Goal: Information Seeking & Learning: Learn about a topic

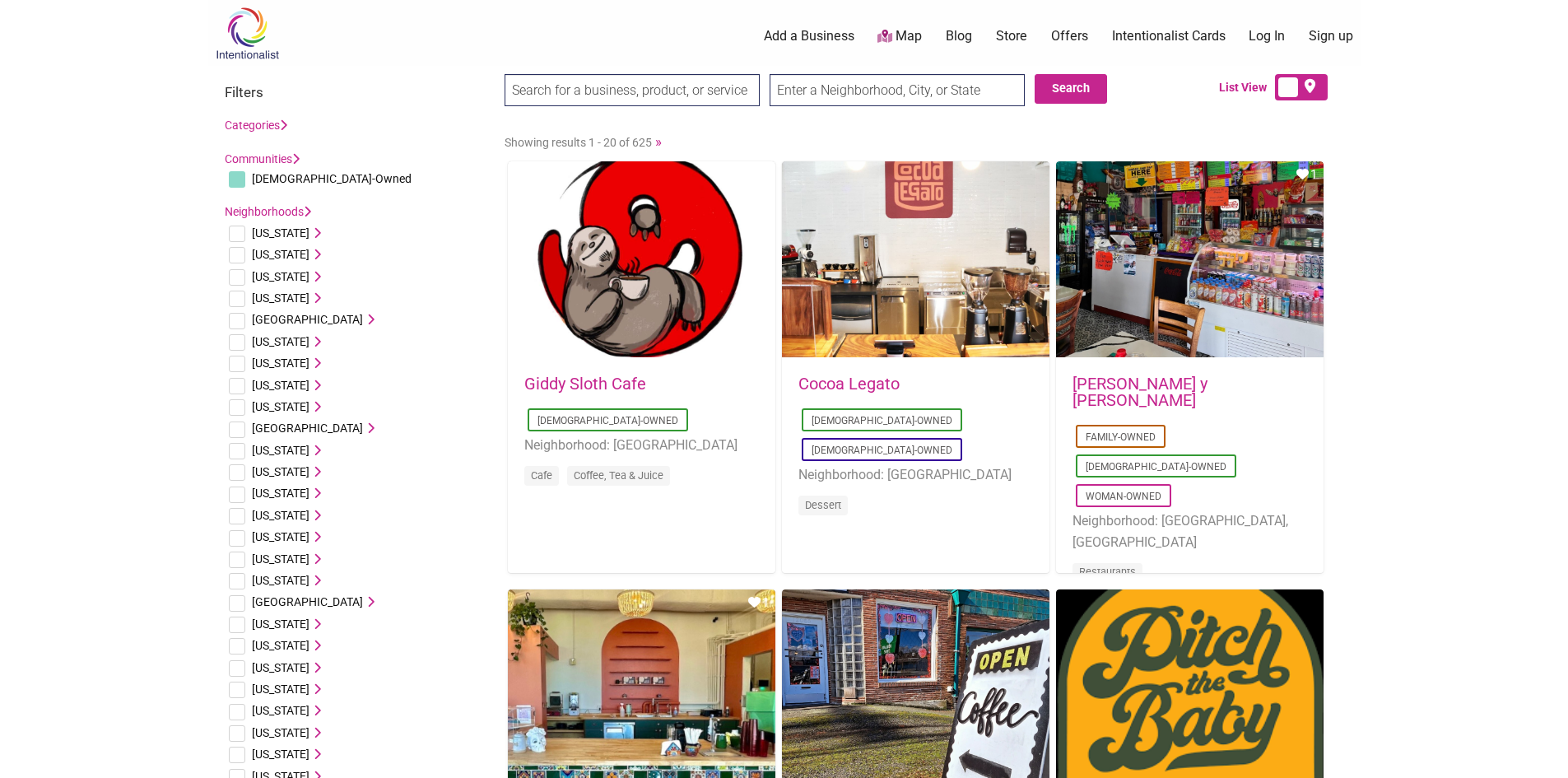
click at [243, 238] on input "checkbox" at bounding box center [237, 234] width 17 height 17
checkbox input "true"
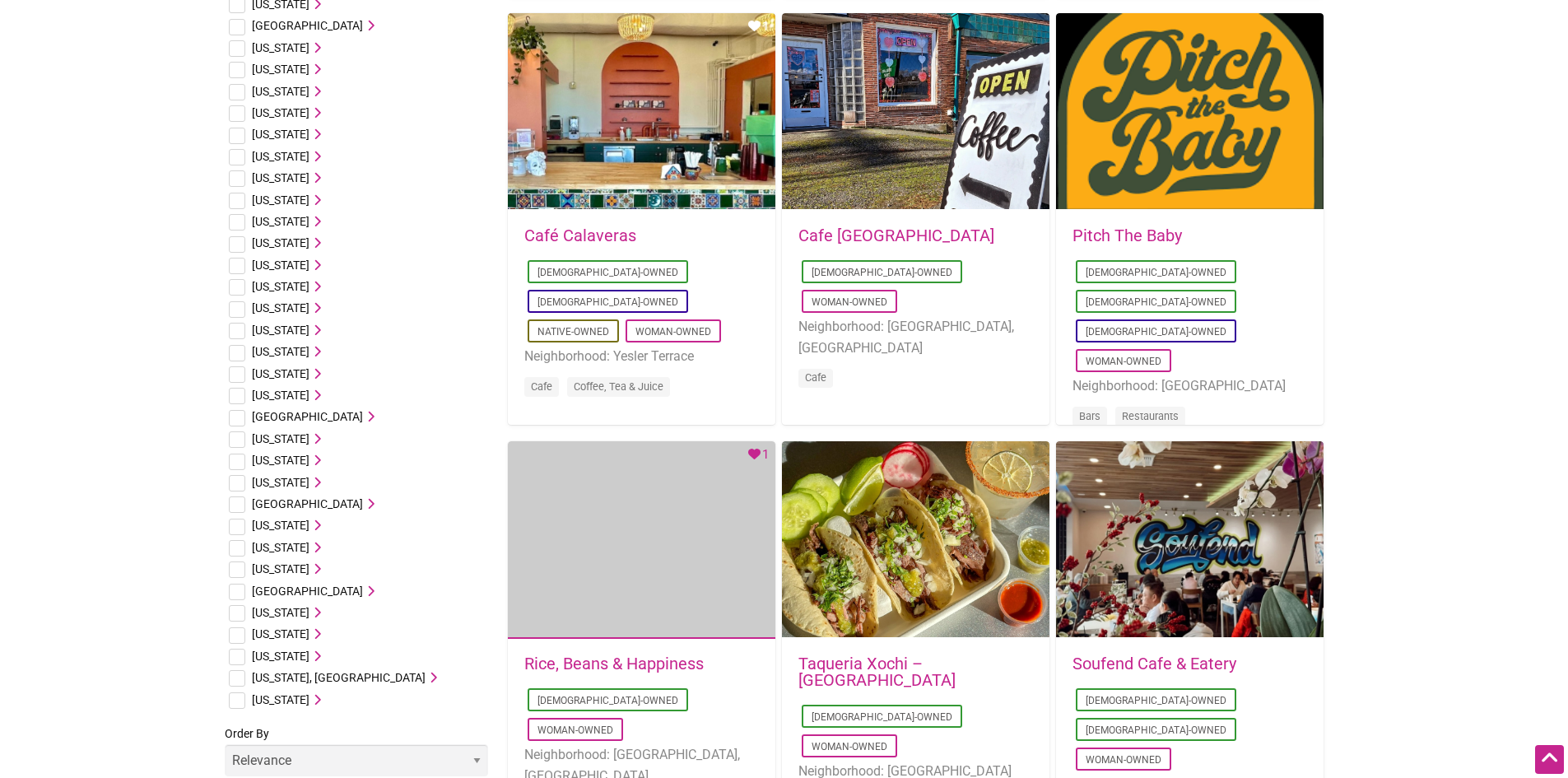
scroll to position [823, 0]
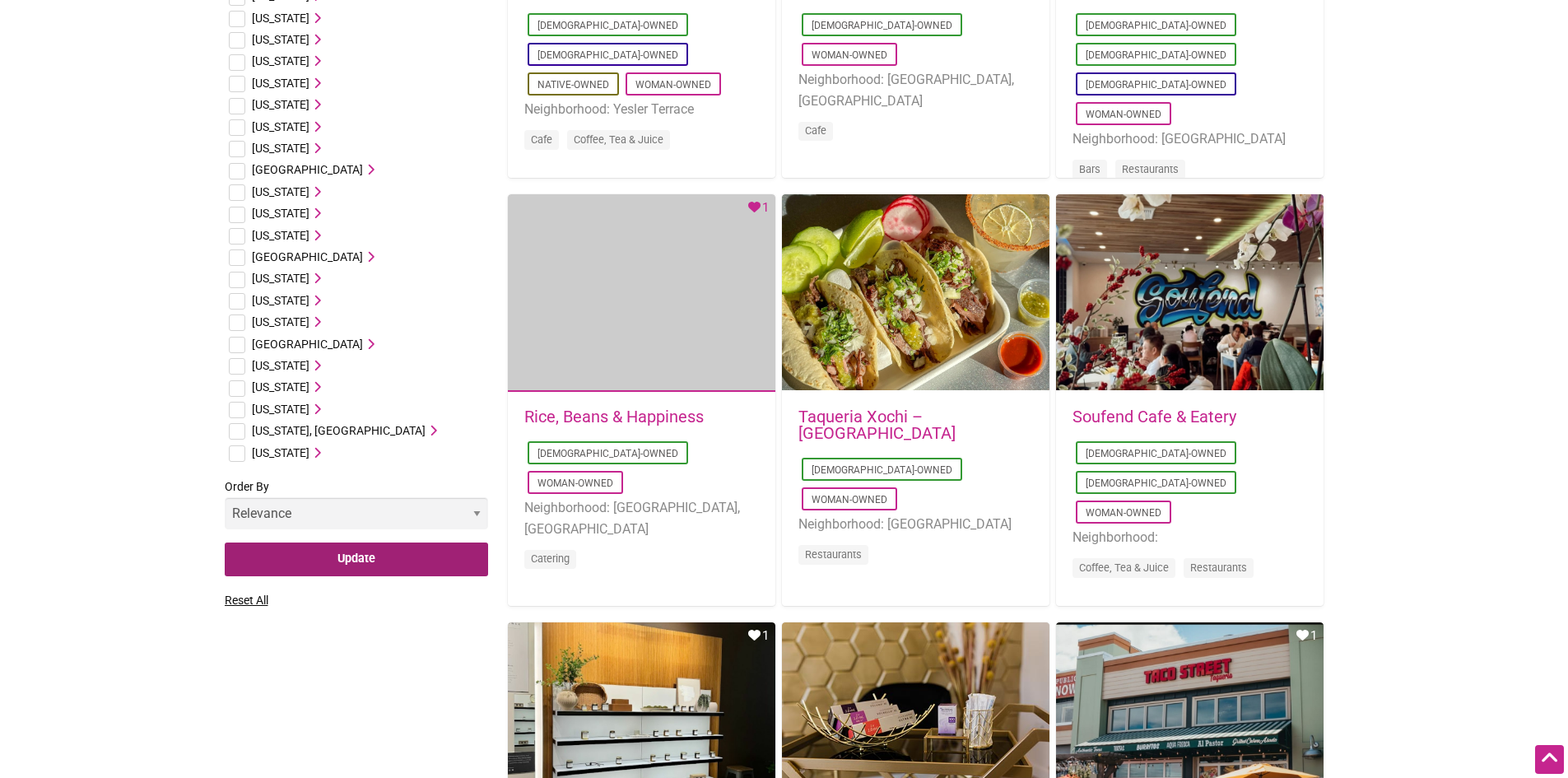
click at [348, 556] on input "Update" at bounding box center [356, 559] width 264 height 34
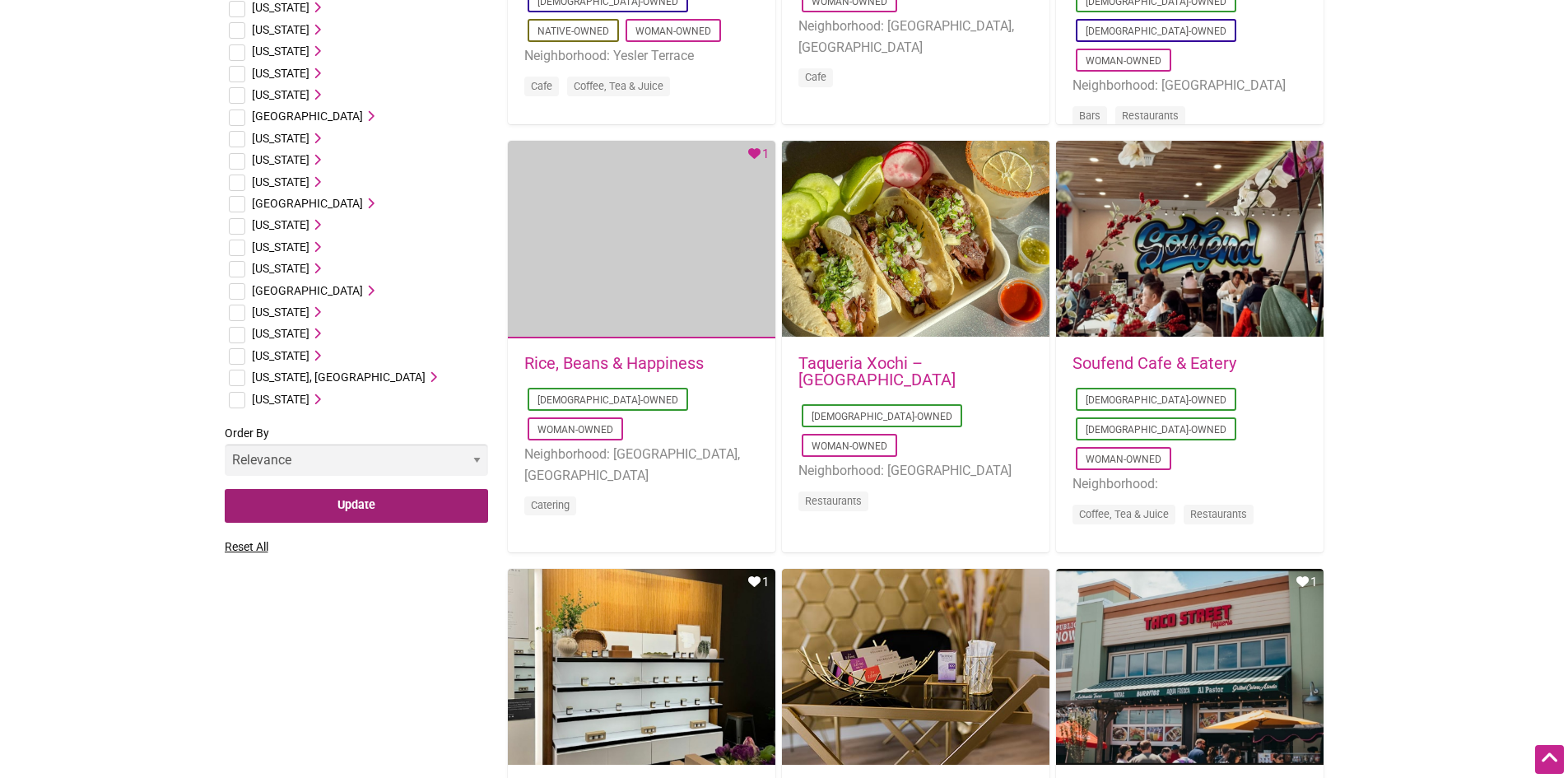
scroll to position [905, 0]
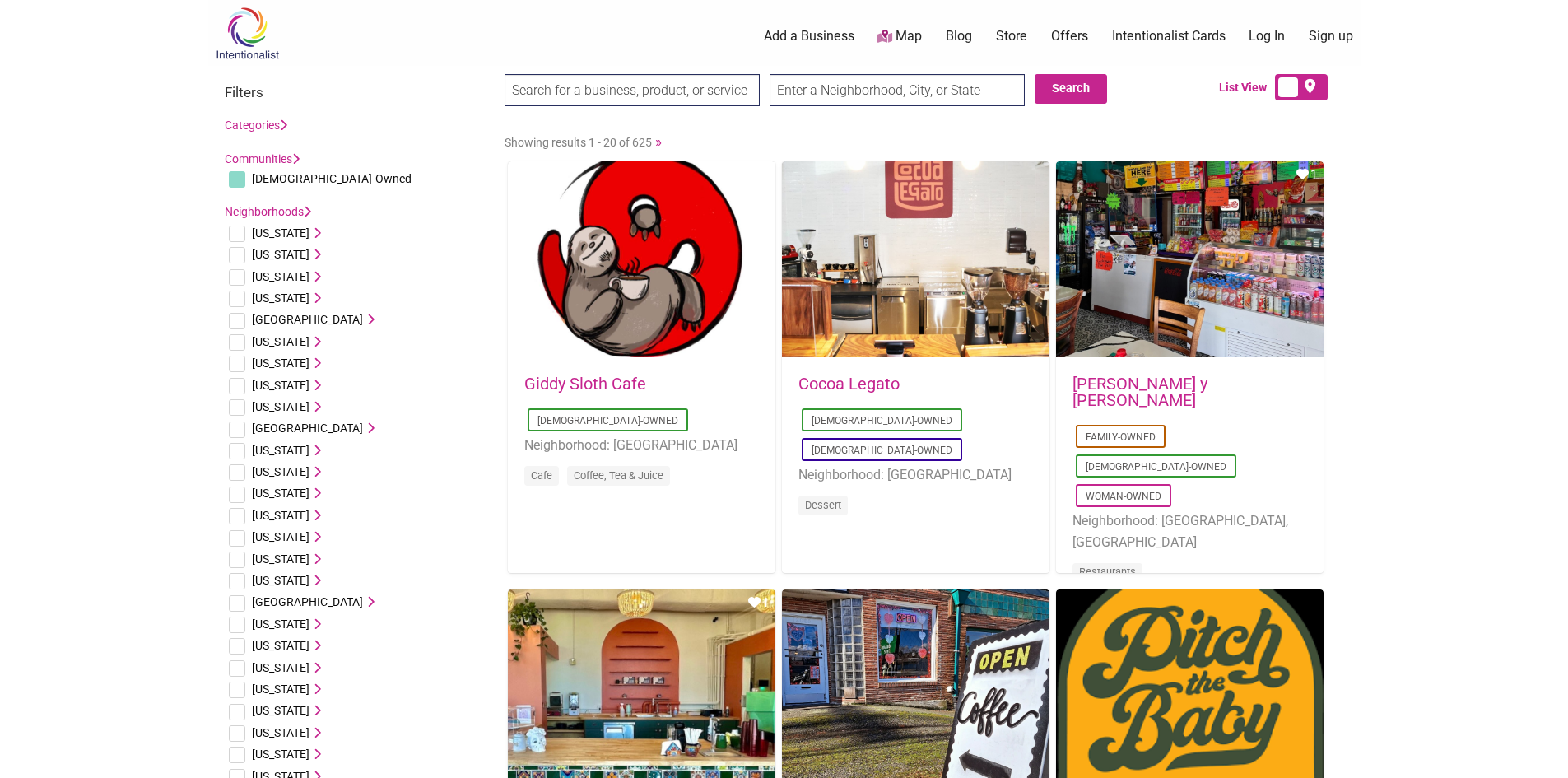
click at [237, 234] on input "checkbox" at bounding box center [237, 234] width 17 height 17
checkbox input "true"
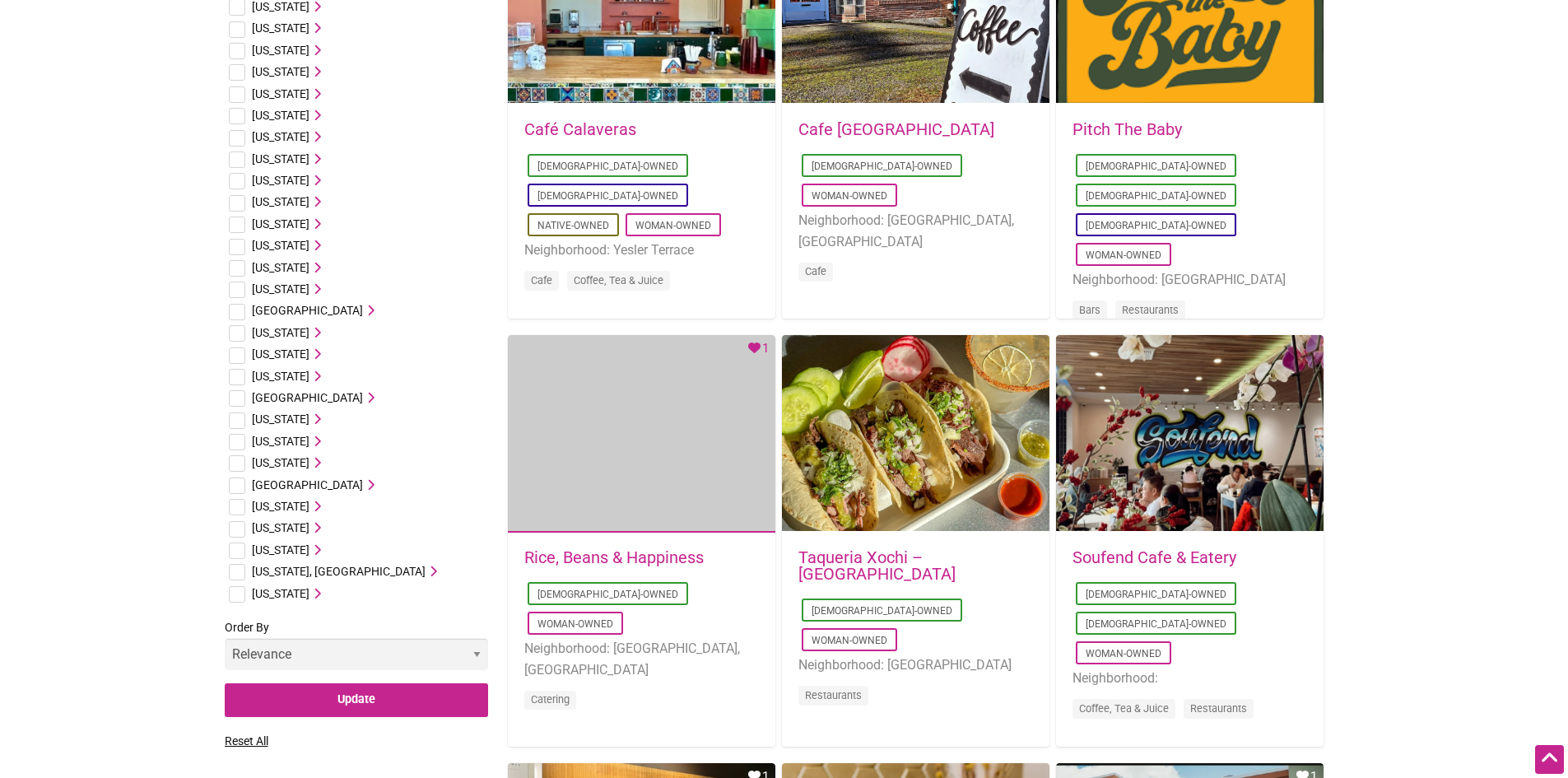
scroll to position [823, 0]
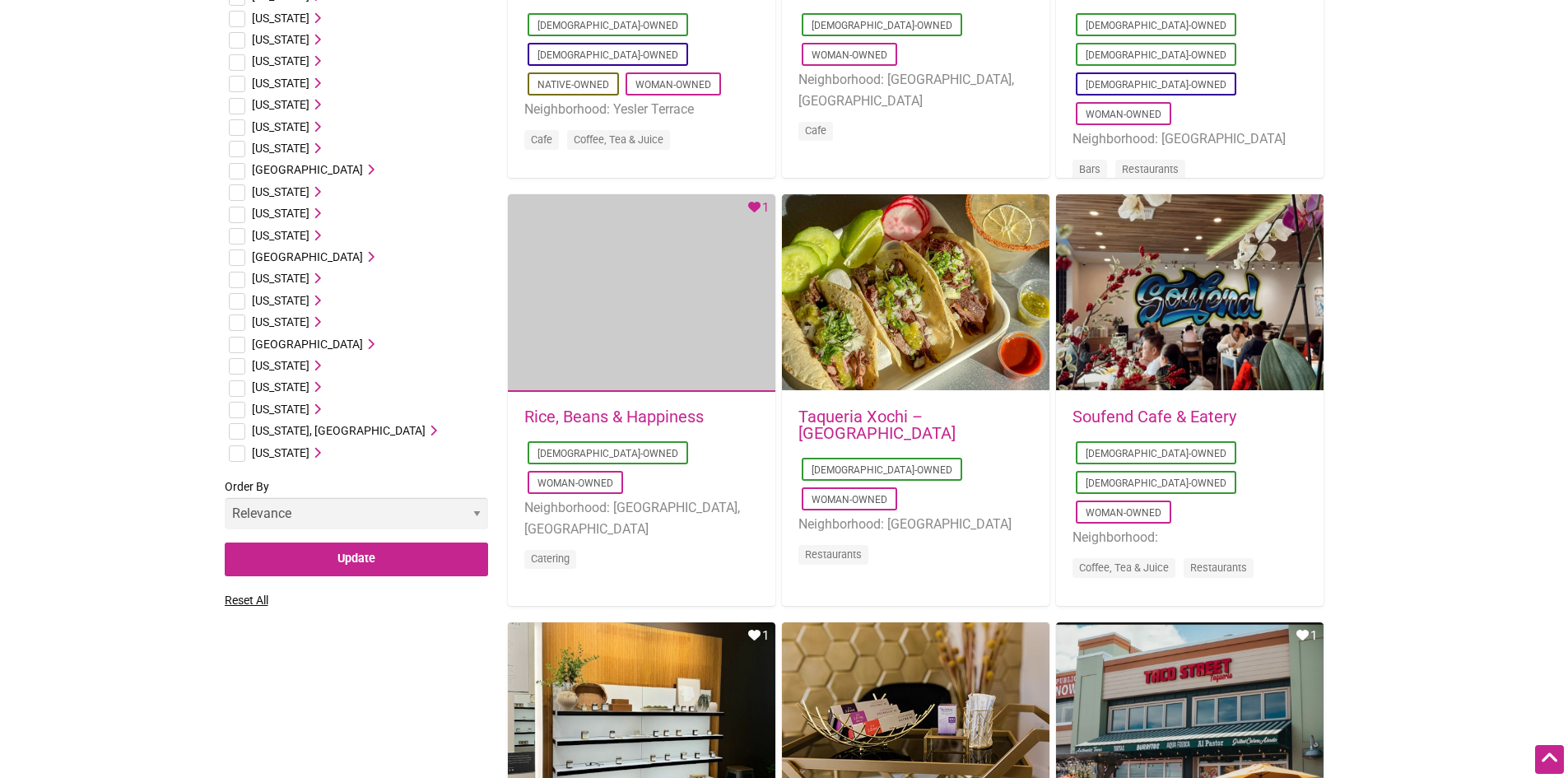
click at [368, 509] on select "Relevance Alphabetical Newest" at bounding box center [356, 513] width 264 height 32
click at [390, 556] on input "Update" at bounding box center [356, 559] width 264 height 34
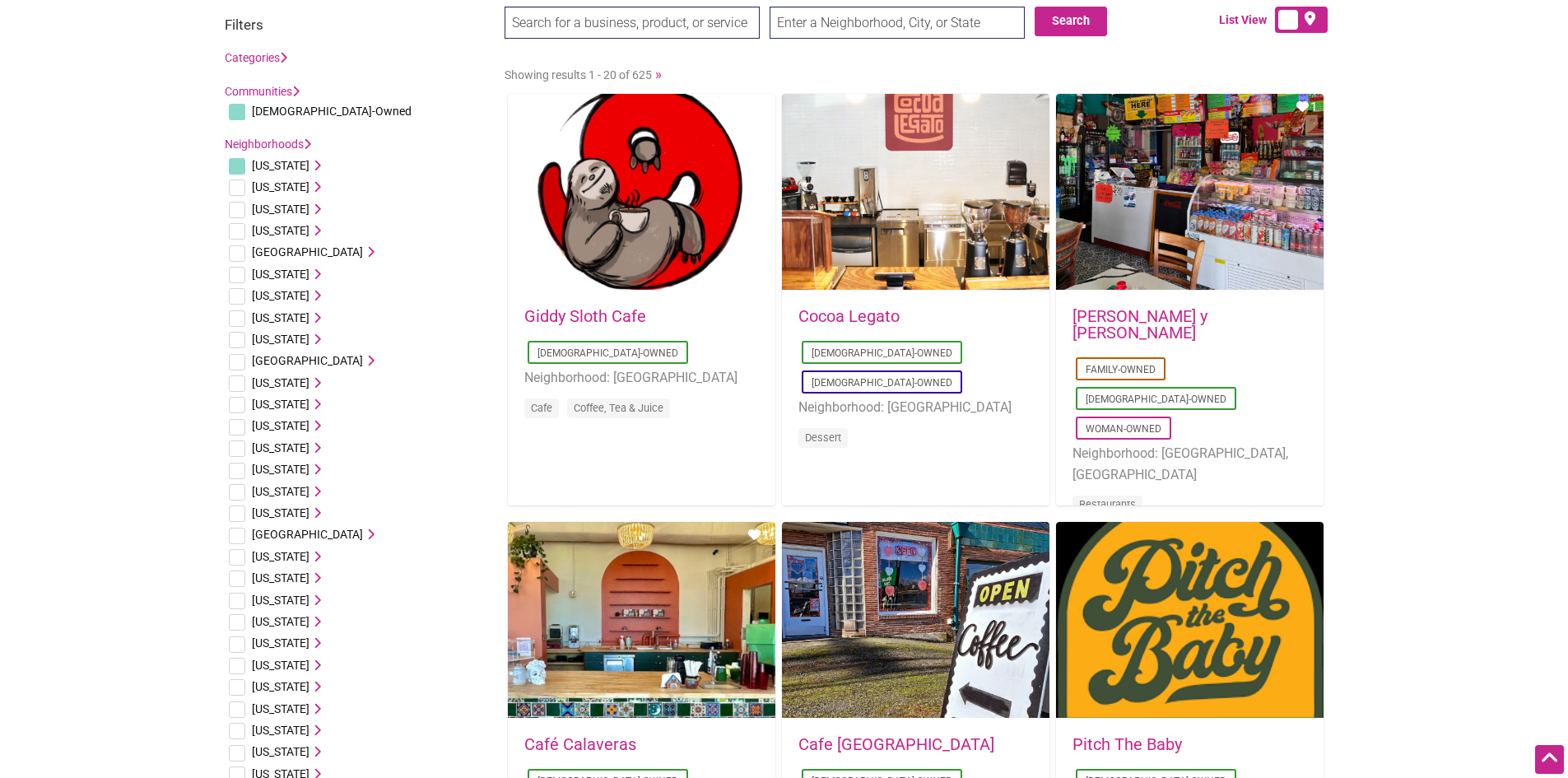
scroll to position [0, 0]
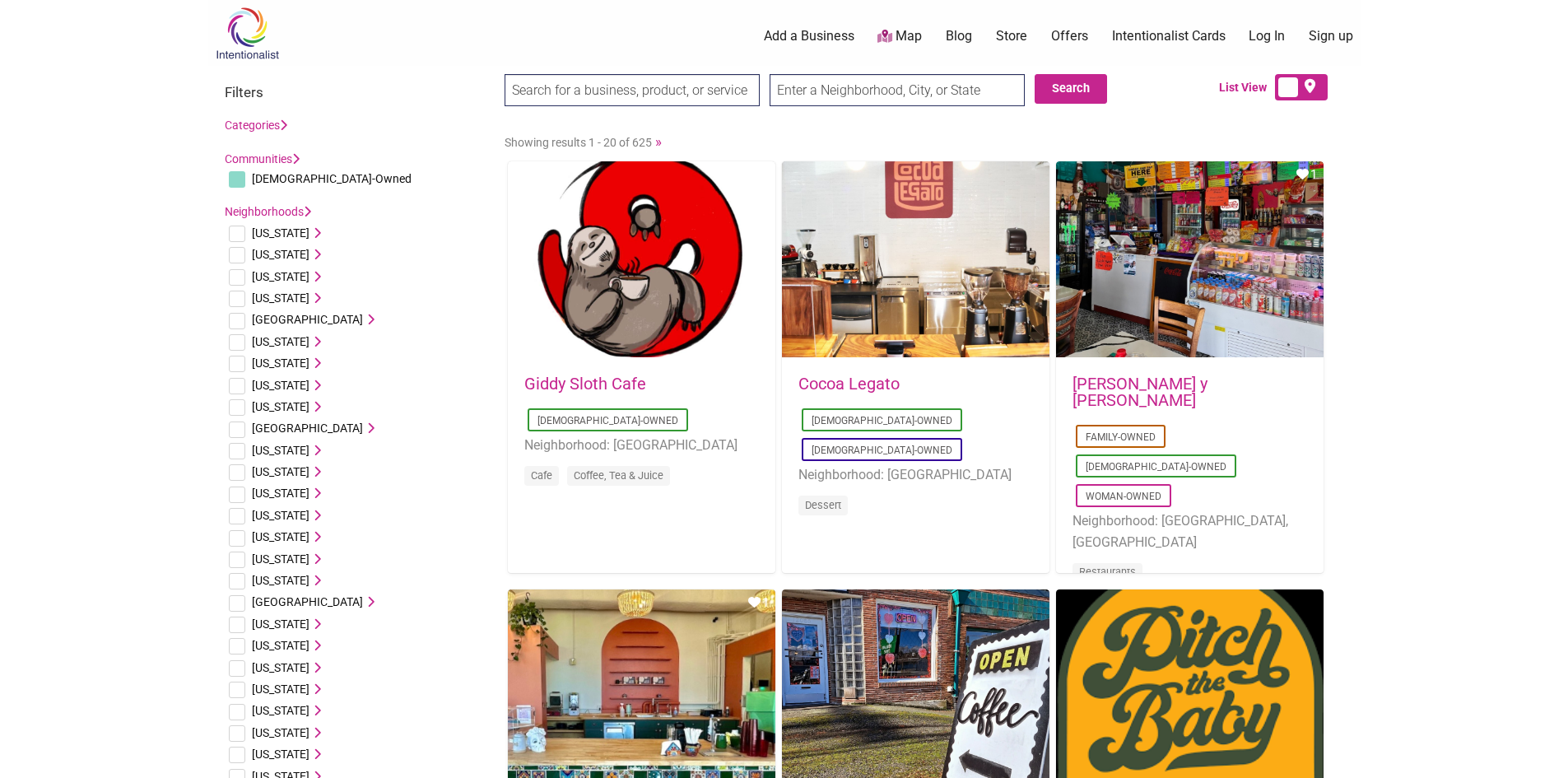
click at [879, 76] on input "text" at bounding box center [897, 90] width 255 height 32
type input "[US_STATE]"
click at [1075, 101] on button "Search" at bounding box center [1071, 89] width 72 height 30
click at [1063, 98] on button "Search" at bounding box center [1071, 89] width 72 height 30
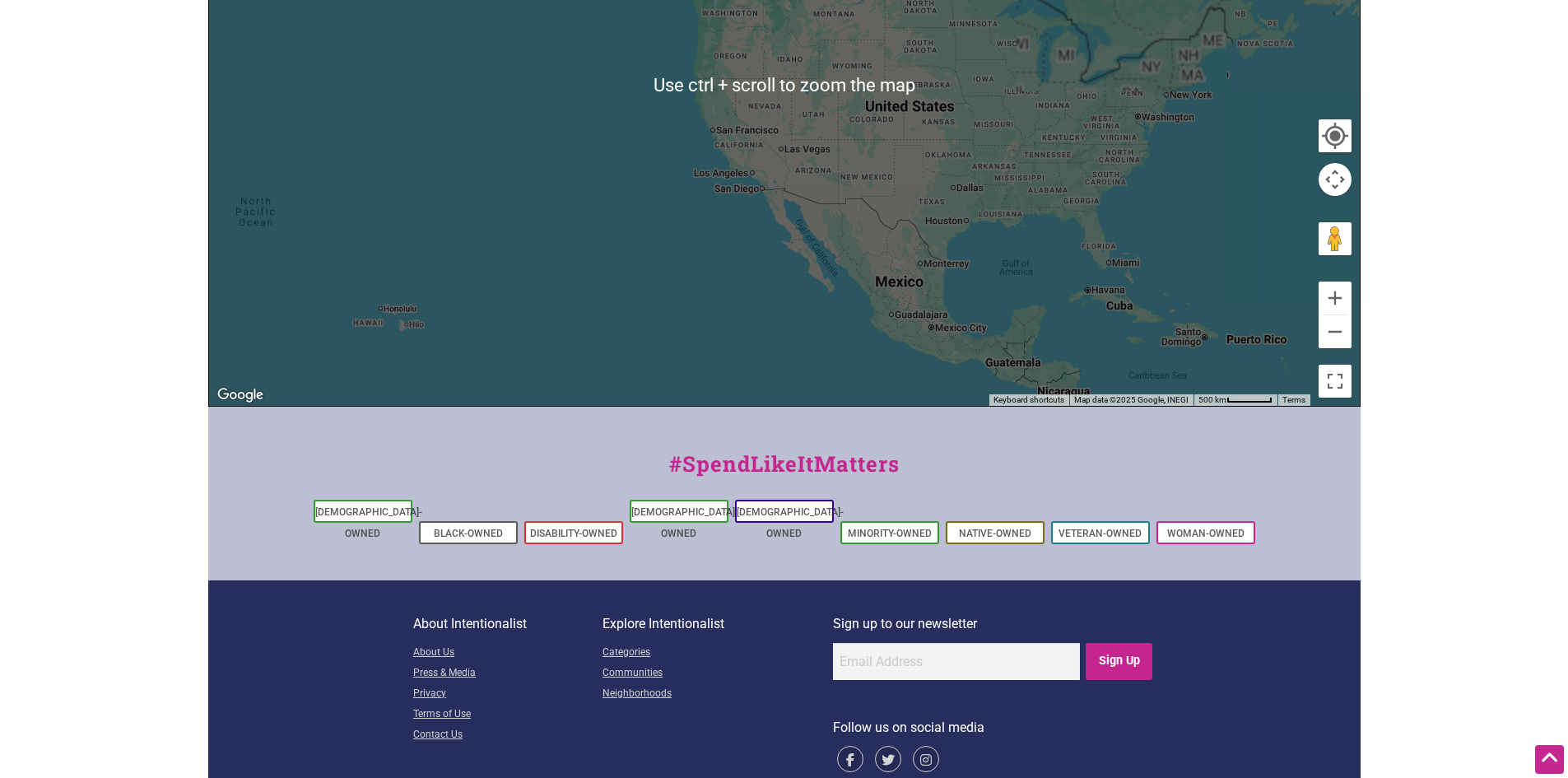
scroll to position [477, 0]
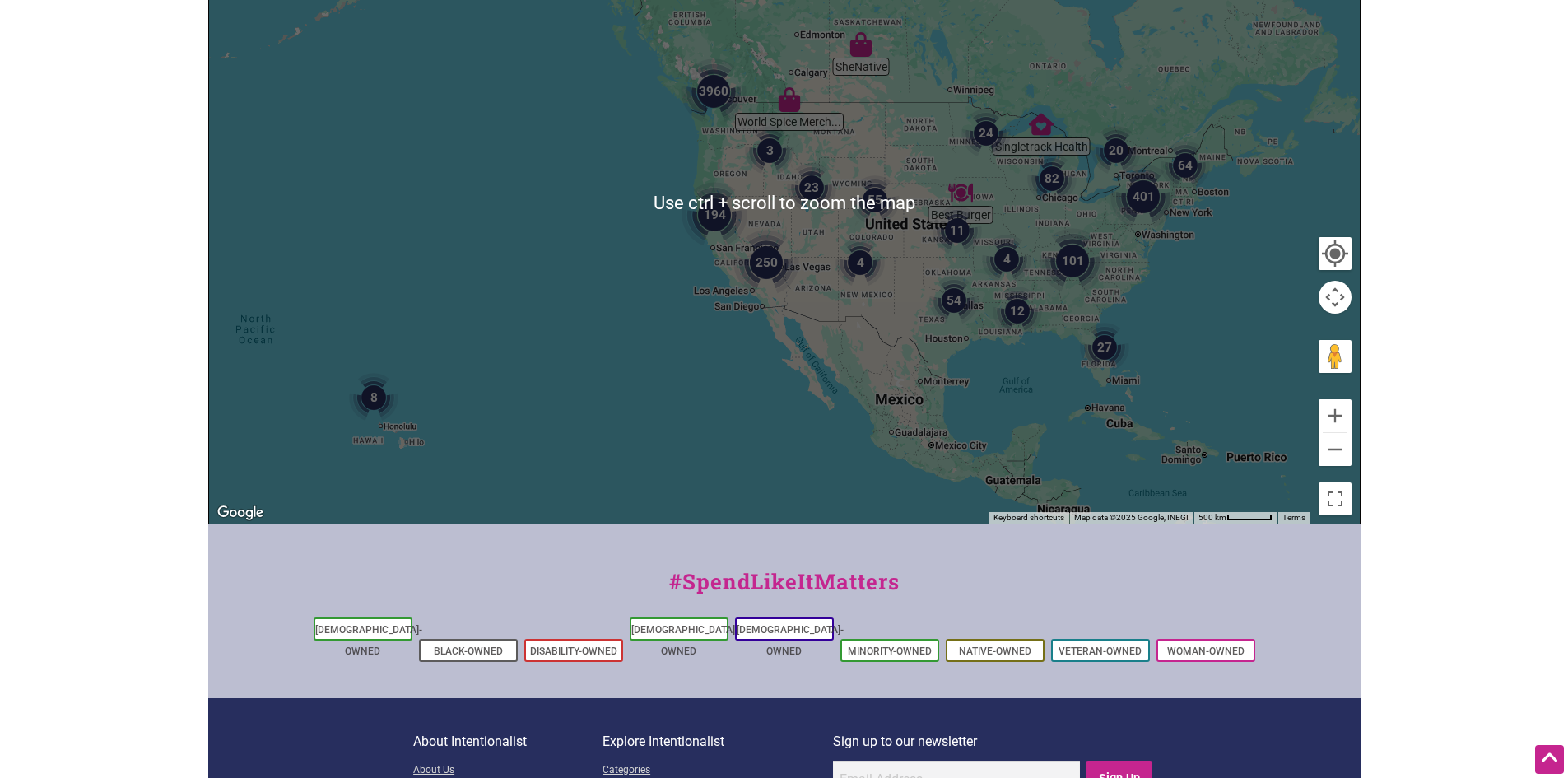
scroll to position [313, 0]
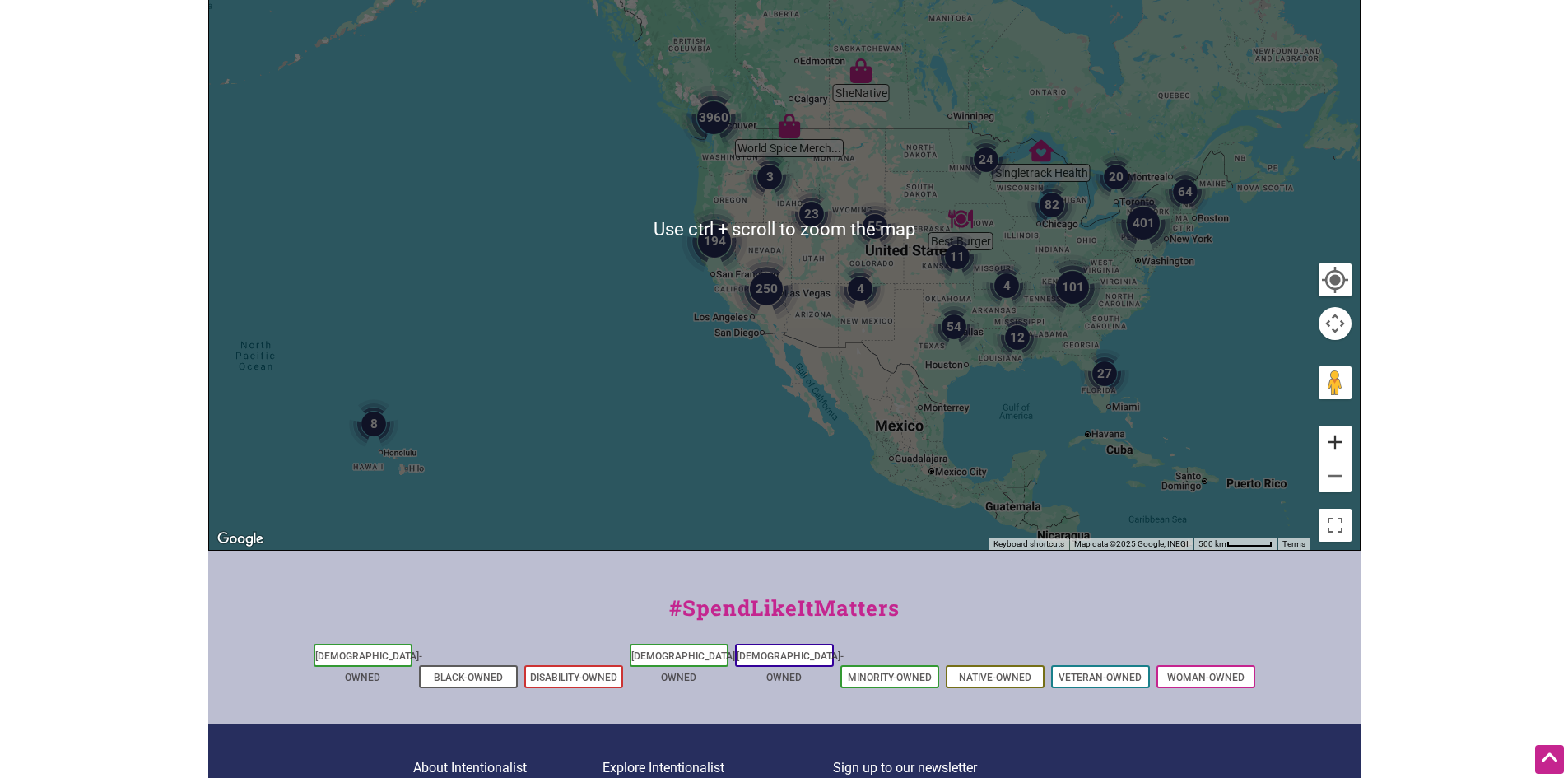
click at [1329, 437] on button "Zoom in" at bounding box center [1335, 442] width 33 height 33
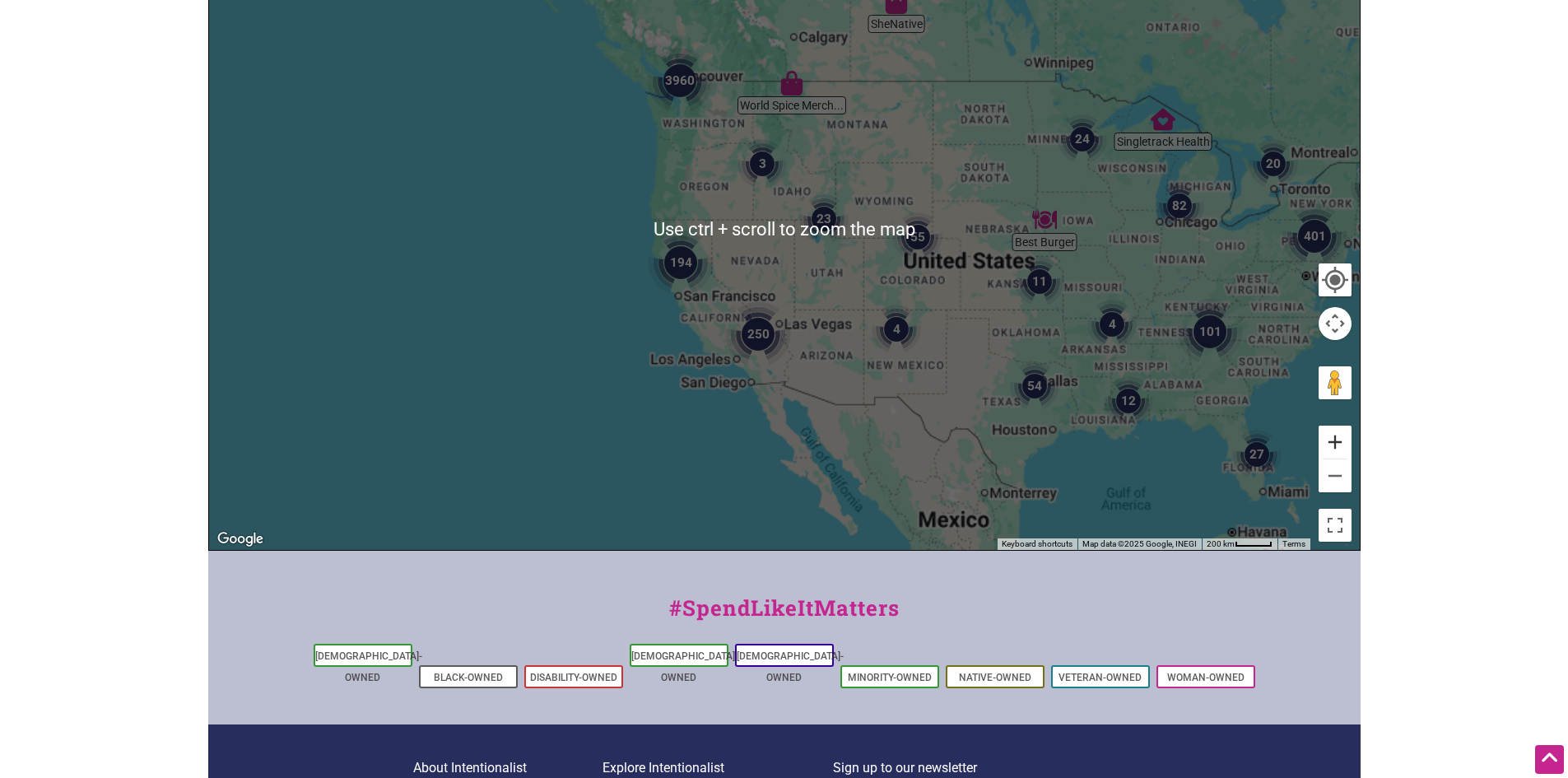
click at [1329, 437] on button "Zoom in" at bounding box center [1335, 442] width 33 height 33
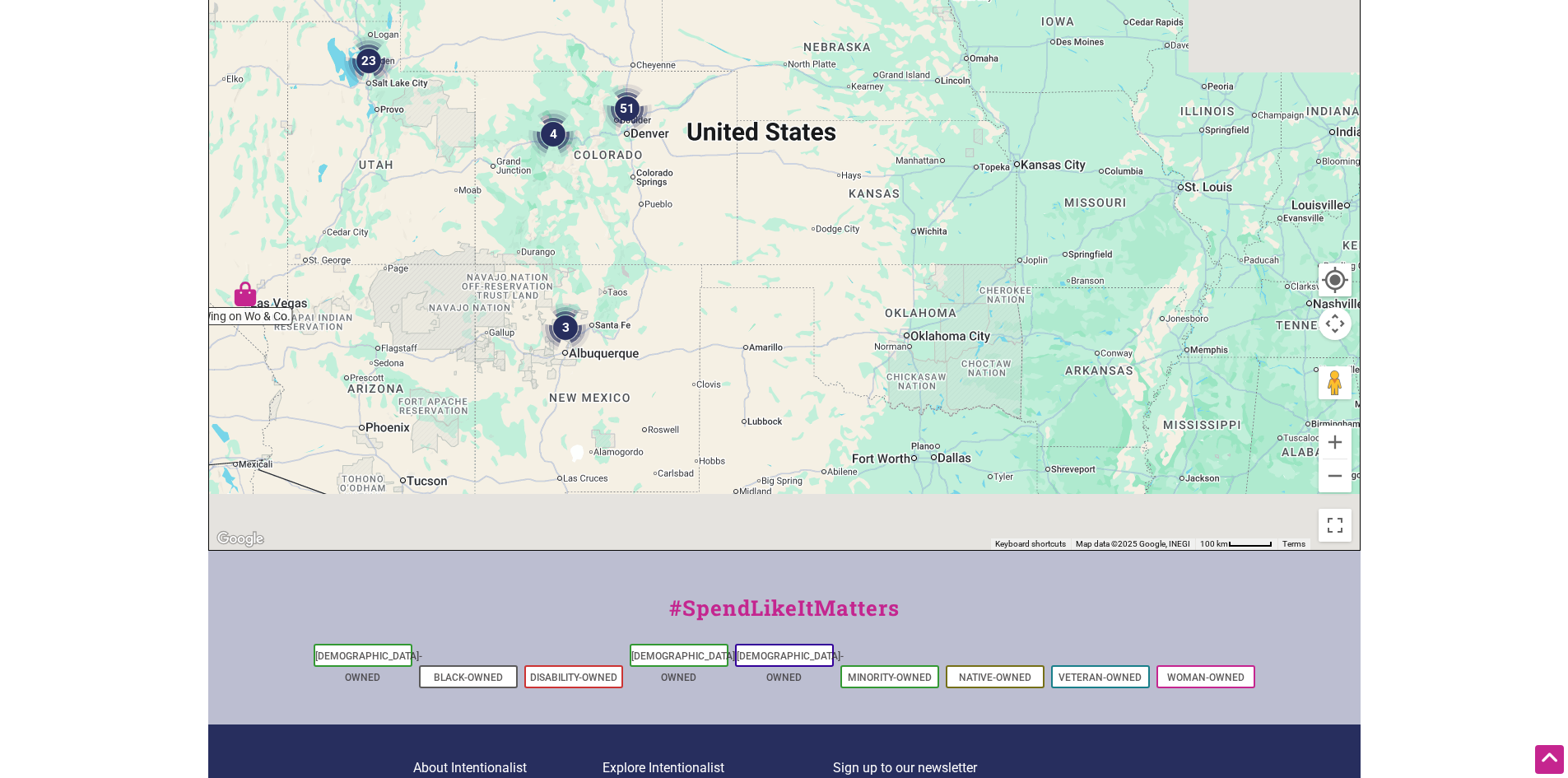
drag, startPoint x: 1193, startPoint y: 401, endPoint x: 674, endPoint y: 215, distance: 551.3
click at [674, 215] on div at bounding box center [785, 229] width 1151 height 640
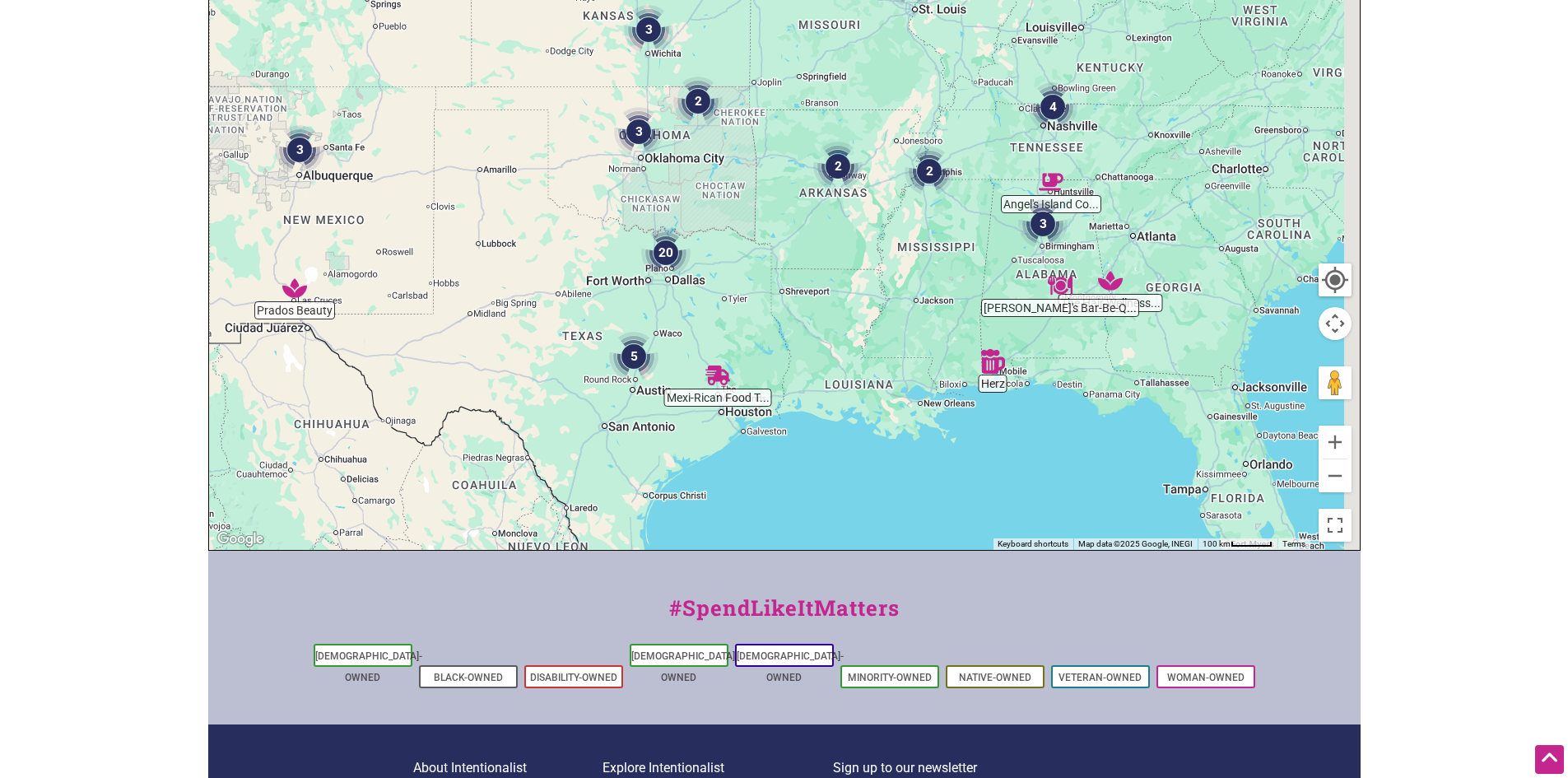
drag, startPoint x: 983, startPoint y: 389, endPoint x: 762, endPoint y: 239, distance: 267.1
click at [732, 229] on div at bounding box center [785, 229] width 1151 height 640
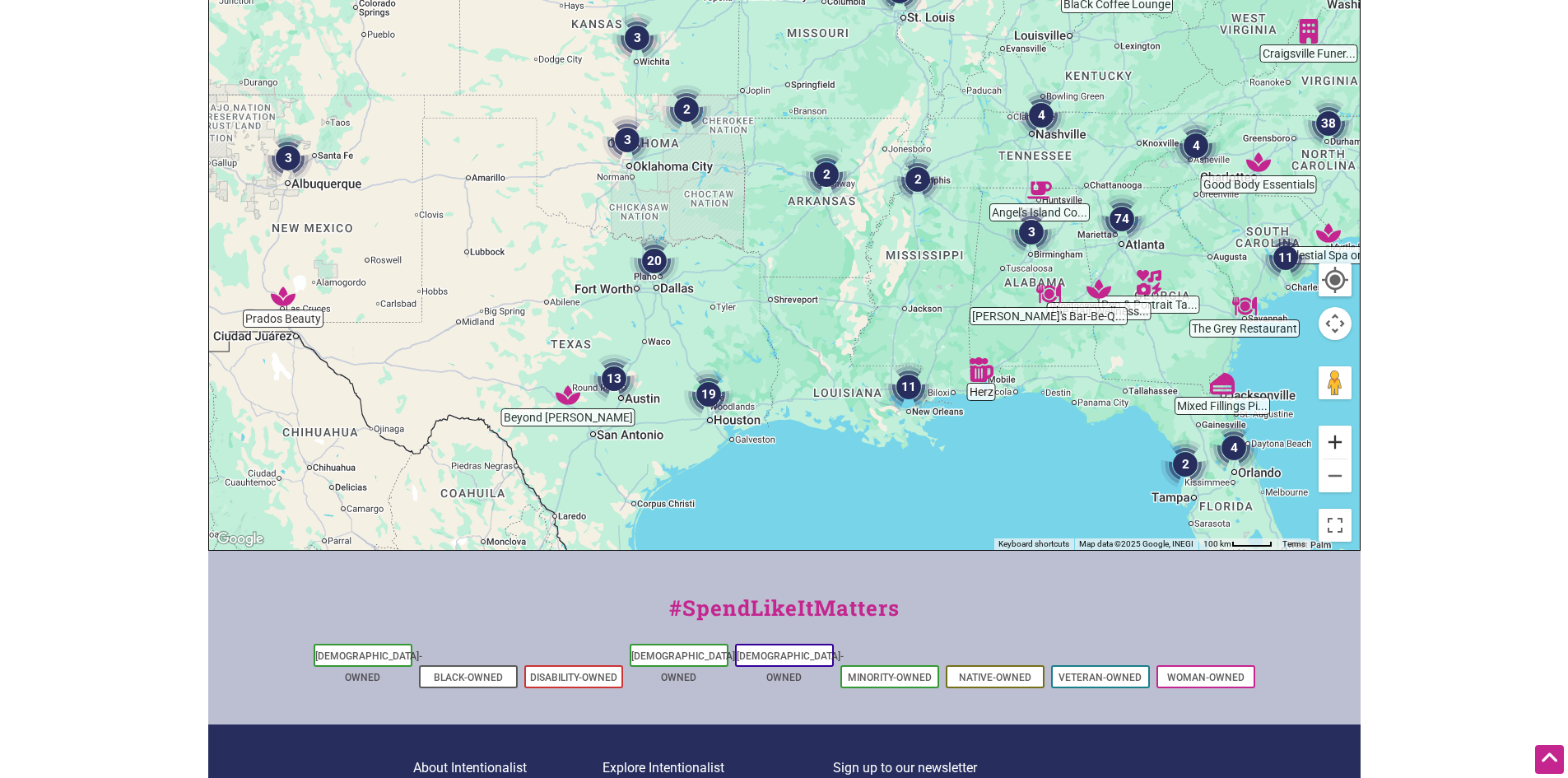
click at [1335, 442] on button "Zoom in" at bounding box center [1335, 442] width 33 height 33
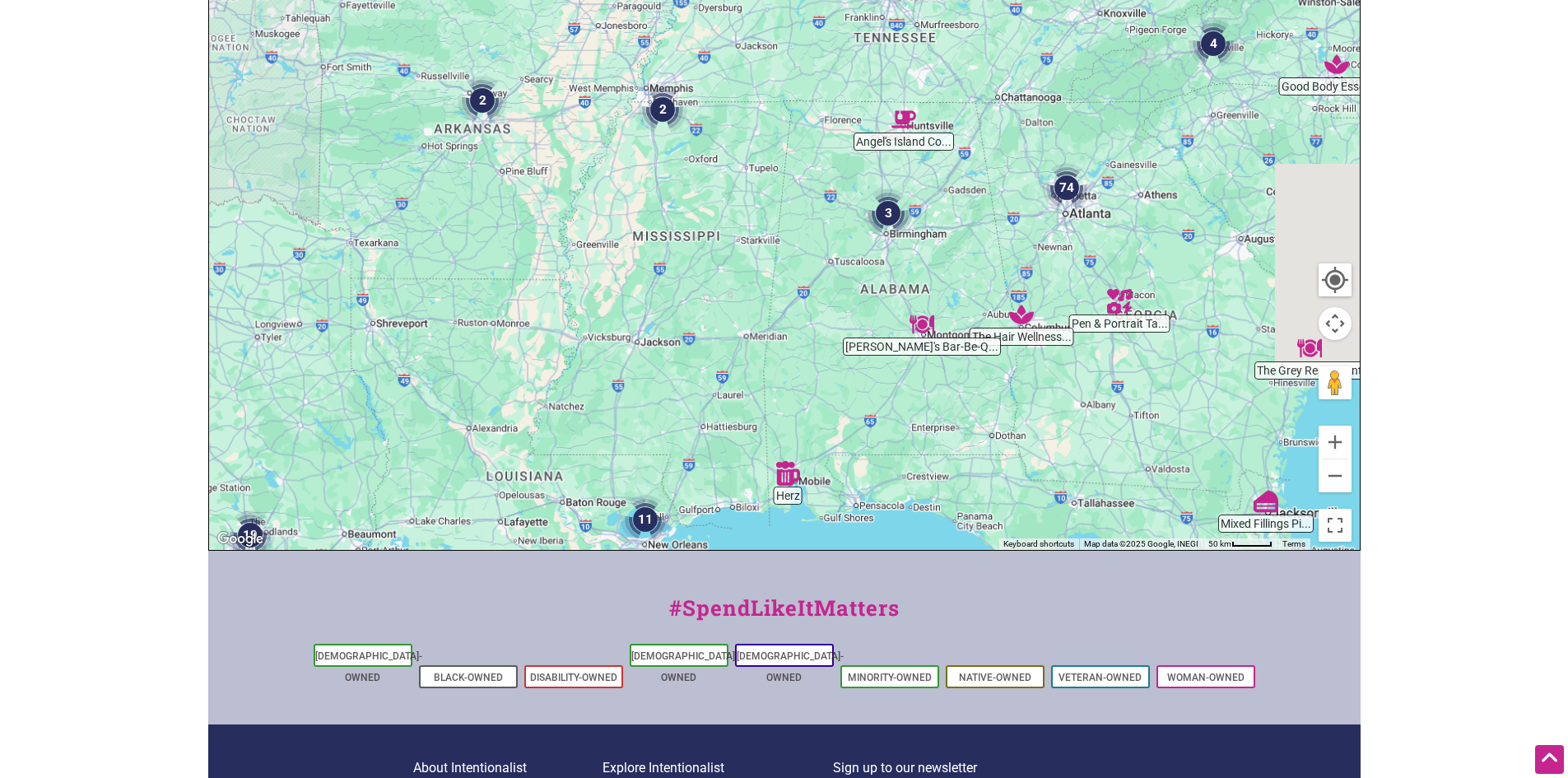
drag, startPoint x: 1238, startPoint y: 411, endPoint x: 853, endPoint y: 367, distance: 387.5
click at [853, 367] on div at bounding box center [785, 229] width 1151 height 640
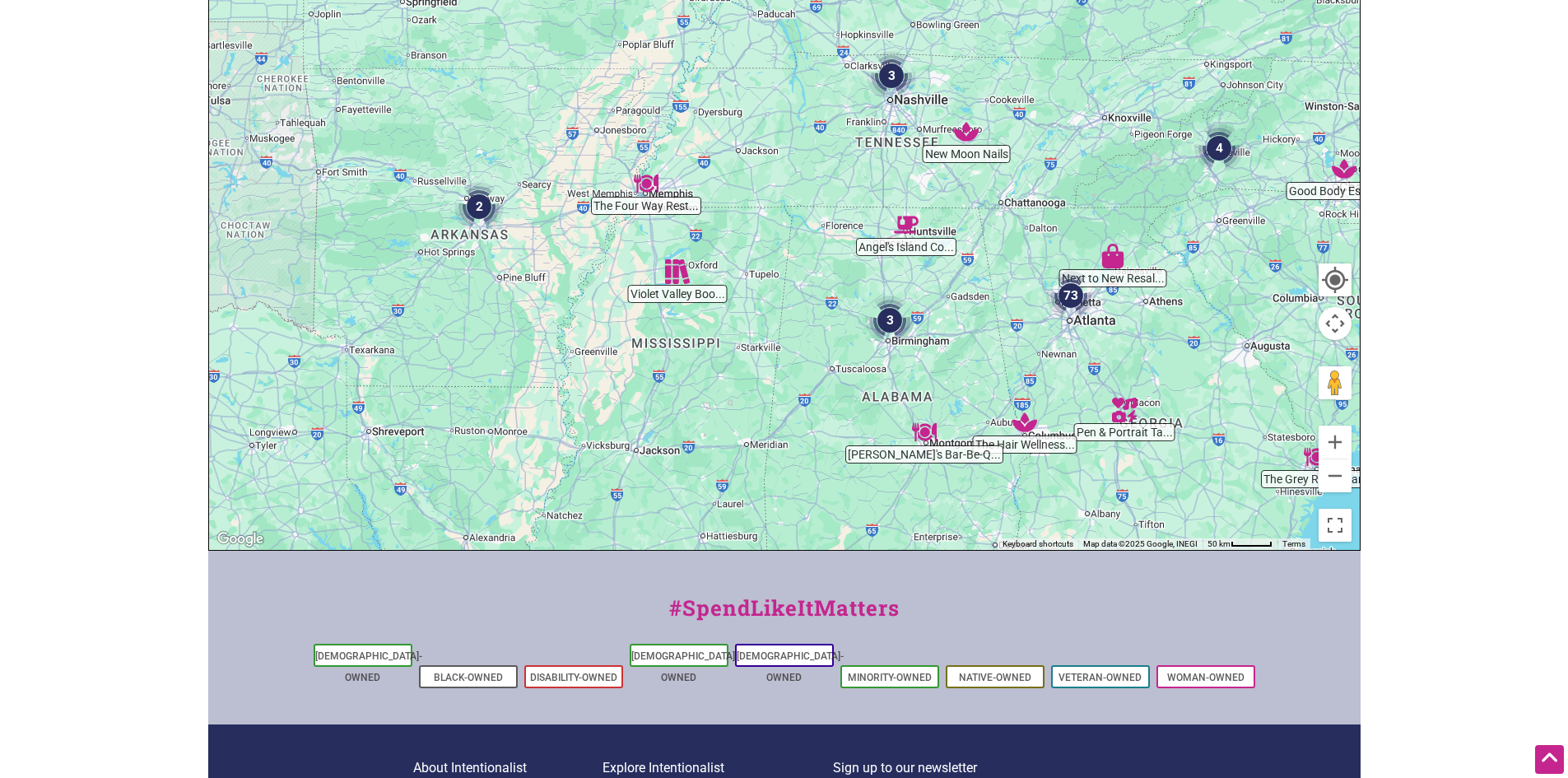
drag, startPoint x: 1130, startPoint y: 366, endPoint x: 1136, endPoint y: 473, distance: 107.2
click at [1136, 473] on div at bounding box center [785, 229] width 1151 height 640
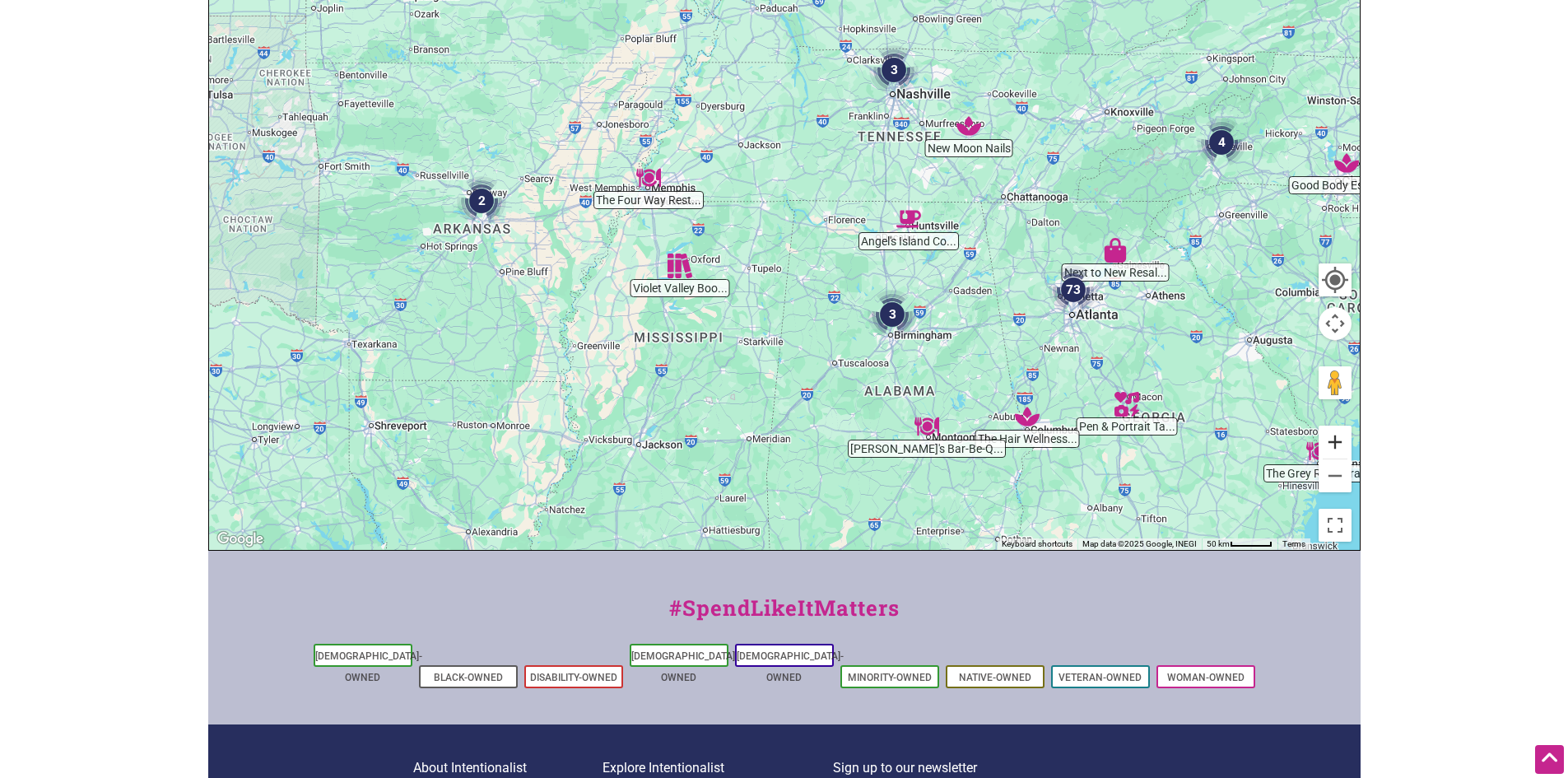
click at [1331, 441] on button "Zoom in" at bounding box center [1335, 442] width 33 height 33
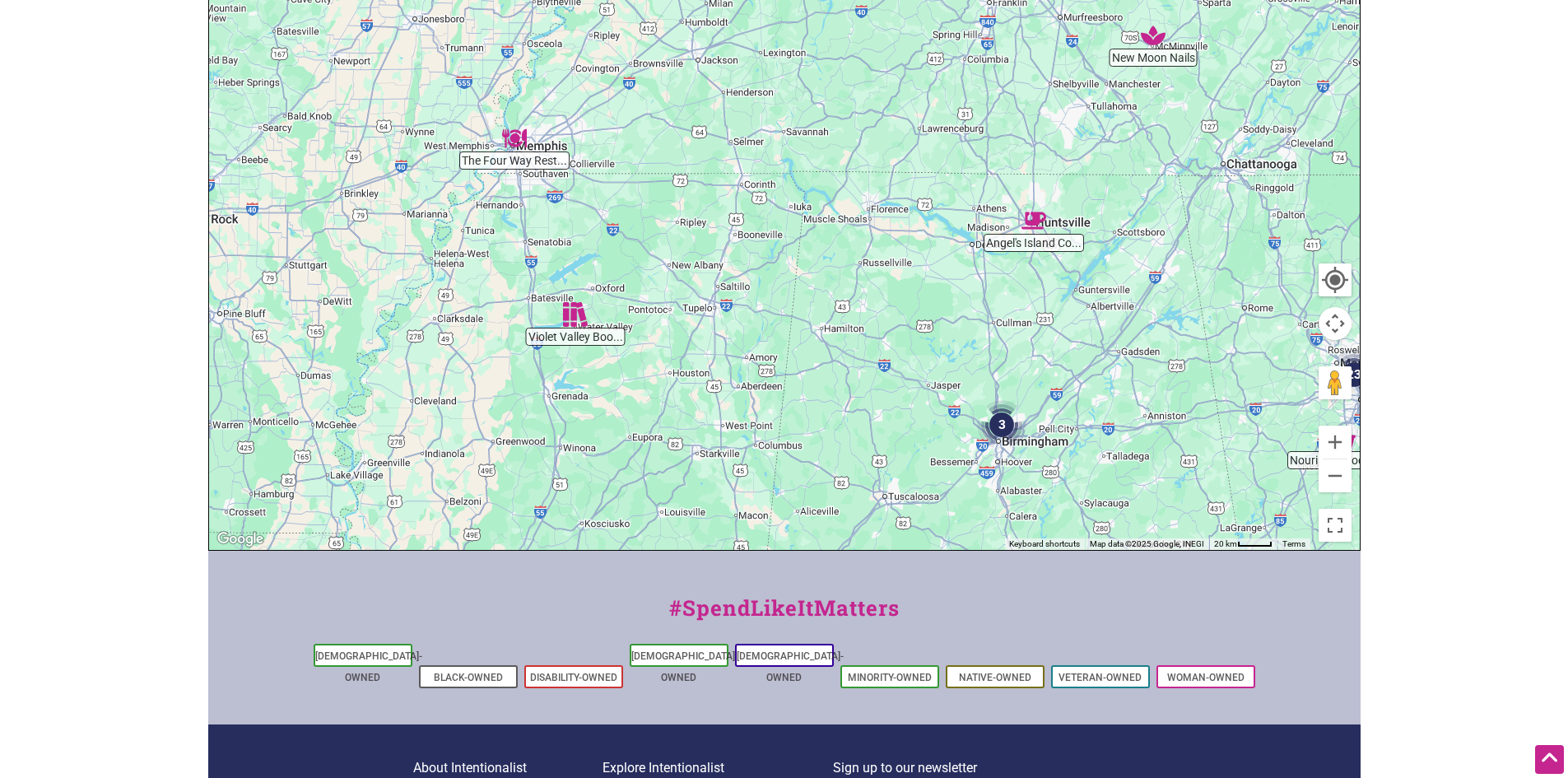
click at [1038, 226] on img "Angel's Island Coffee" at bounding box center [1034, 221] width 25 height 25
